Goal: Task Accomplishment & Management: Use online tool/utility

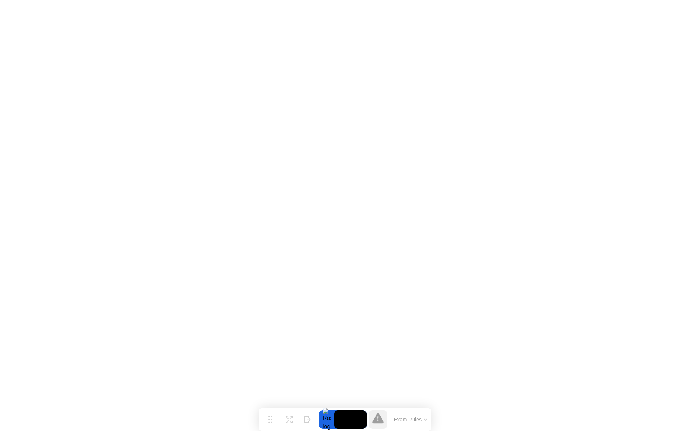
click at [421, 422] on button "Exam Rules" at bounding box center [411, 420] width 38 height 6
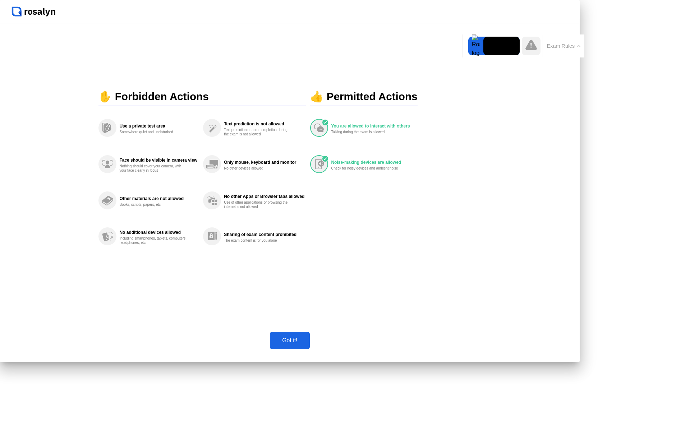
click at [307, 344] on div "Got it!" at bounding box center [289, 341] width 35 height 6
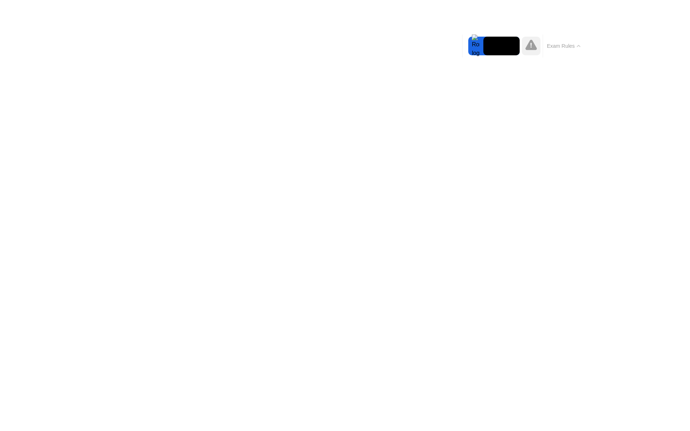
click at [526, 51] on icon at bounding box center [532, 45] width 12 height 12
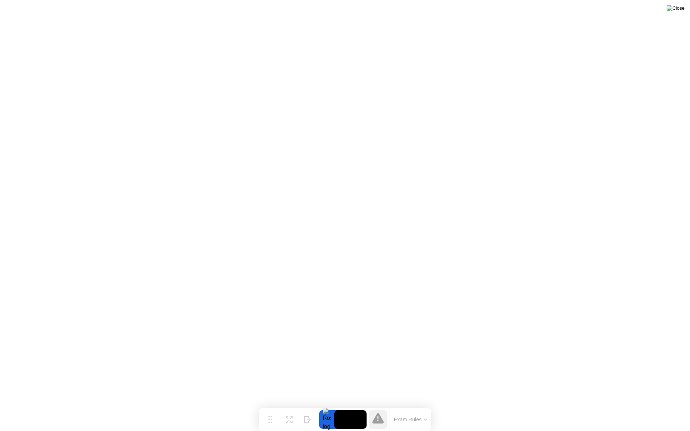
click at [678, 10] on img at bounding box center [676, 8] width 18 height 6
click at [328, 421] on div at bounding box center [326, 419] width 15 height 19
click at [376, 417] on icon at bounding box center [378, 419] width 12 height 12
click at [407, 418] on button "Exam Rules" at bounding box center [411, 420] width 38 height 6
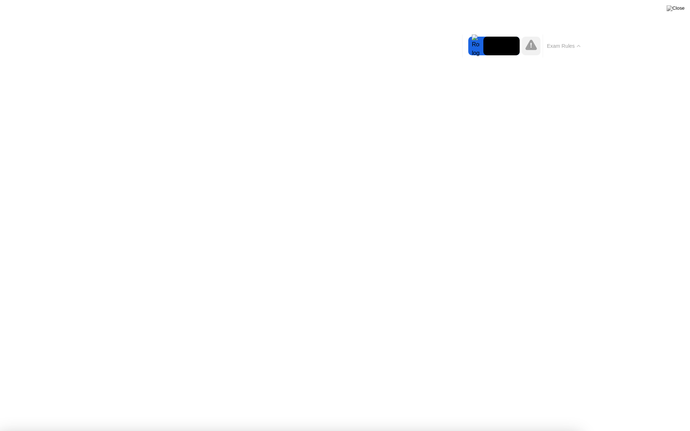
click at [579, 44] on button "Exam Rules" at bounding box center [564, 46] width 38 height 6
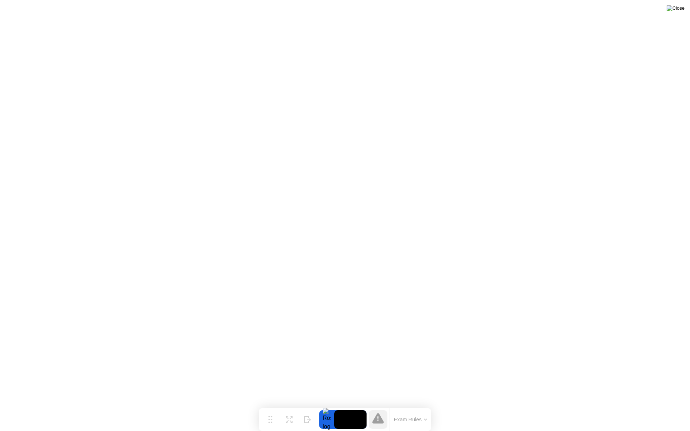
click at [683, 6] on img at bounding box center [676, 8] width 18 height 6
